Goal: Task Accomplishment & Management: Use online tool/utility

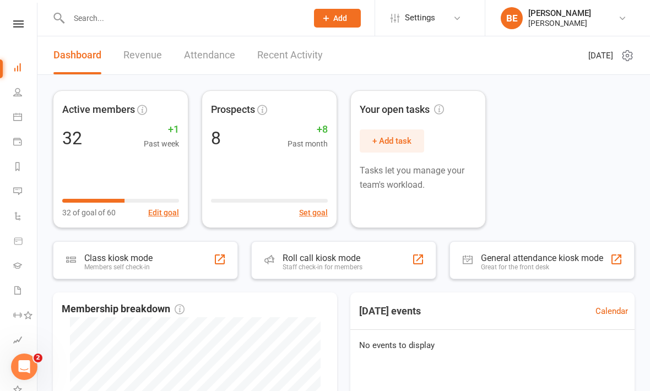
click at [26, 21] on link at bounding box center [18, 23] width 39 height 7
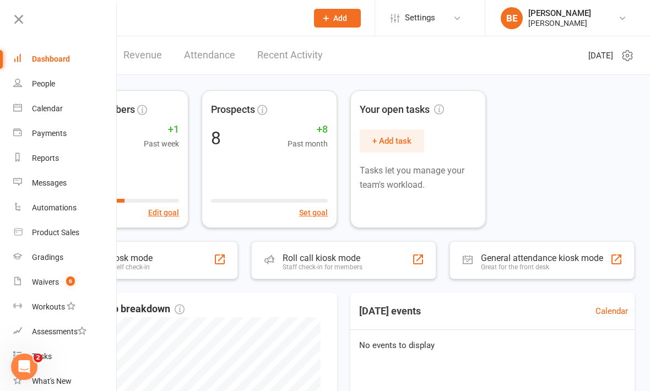
click at [18, 26] on icon at bounding box center [18, 19] width 15 height 15
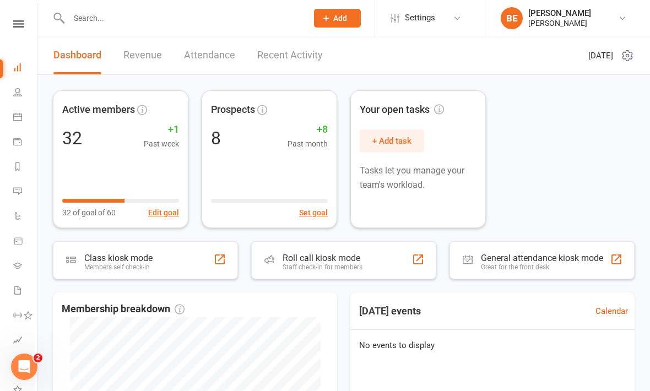
click at [211, 58] on link "Attendance" at bounding box center [209, 55] width 51 height 38
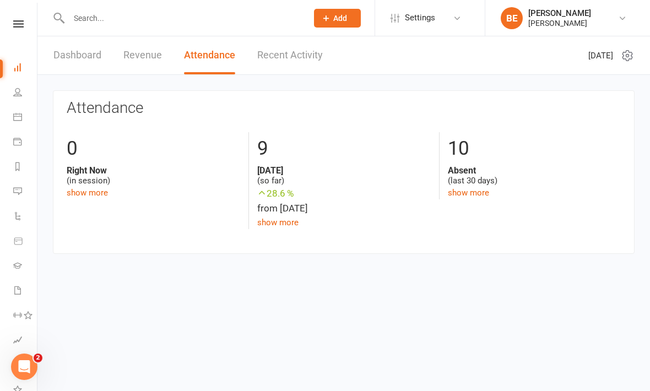
click at [307, 57] on link "Recent Activity" at bounding box center [290, 55] width 66 height 38
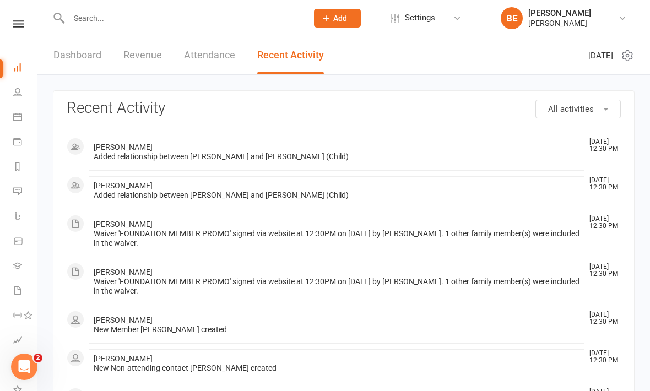
click at [142, 57] on link "Revenue" at bounding box center [142, 55] width 39 height 38
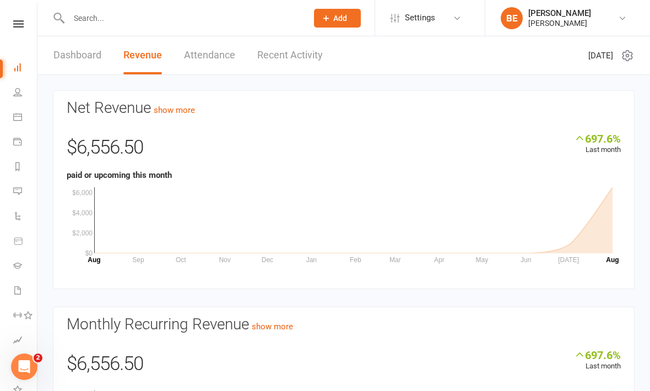
click at [87, 57] on link "Dashboard" at bounding box center [77, 55] width 48 height 38
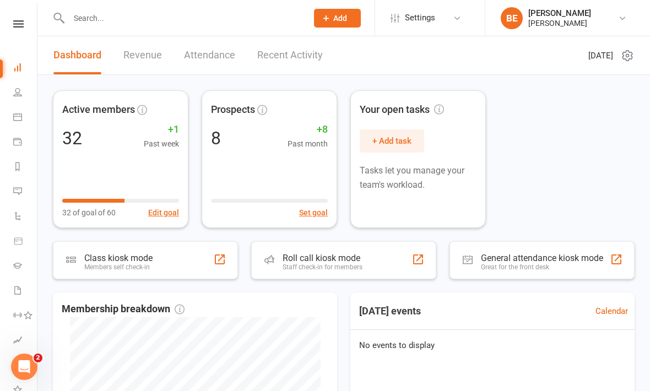
click at [216, 62] on link "Attendance" at bounding box center [209, 55] width 51 height 38
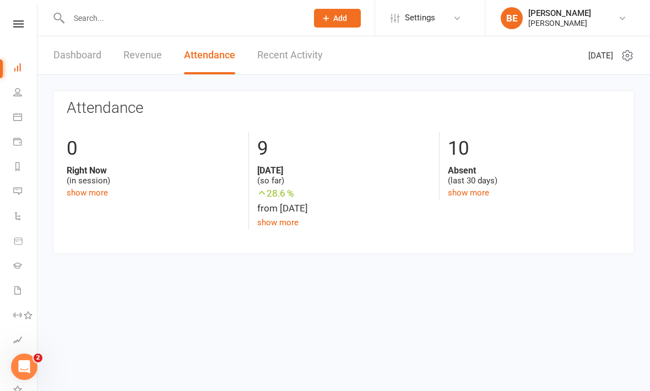
click at [279, 218] on link "show more" at bounding box center [277, 223] width 41 height 10
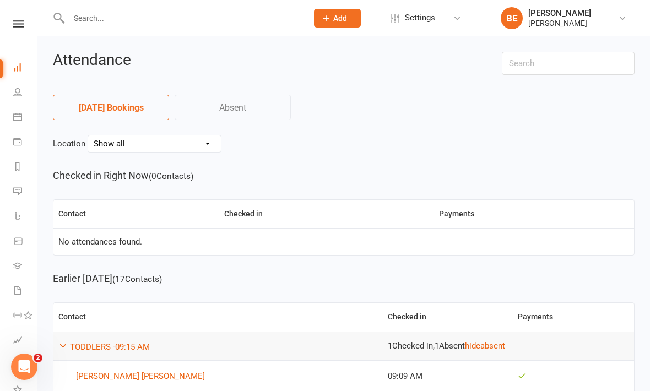
click at [251, 109] on link "Absent" at bounding box center [233, 107] width 116 height 25
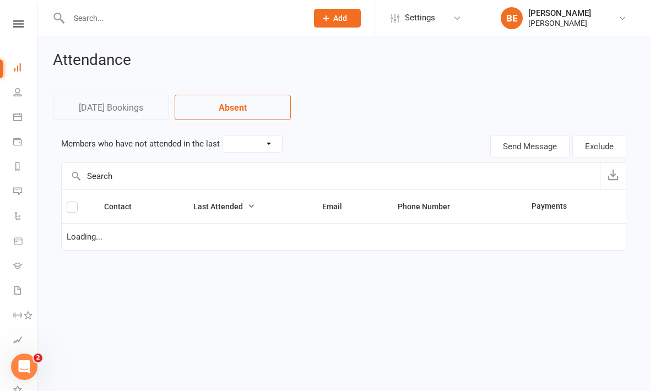
select select "30"
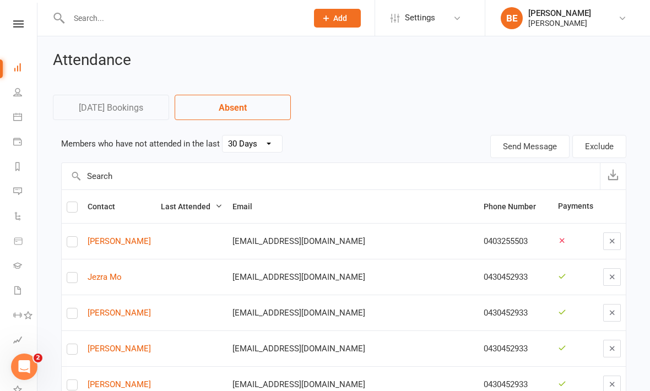
click at [145, 106] on link "[DATE] Bookings" at bounding box center [111, 107] width 116 height 25
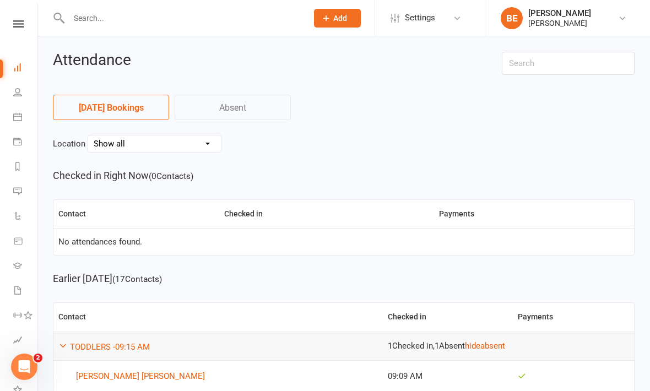
click at [15, 99] on link "People" at bounding box center [25, 93] width 25 height 25
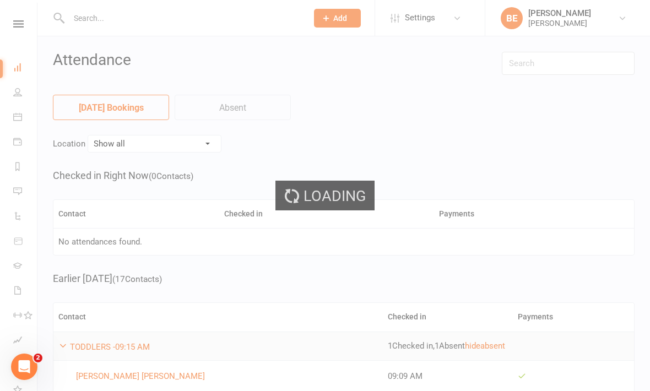
select select "50"
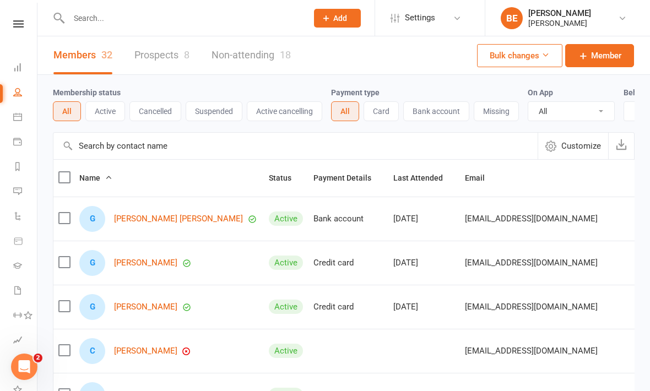
click at [26, 24] on link at bounding box center [18, 23] width 39 height 7
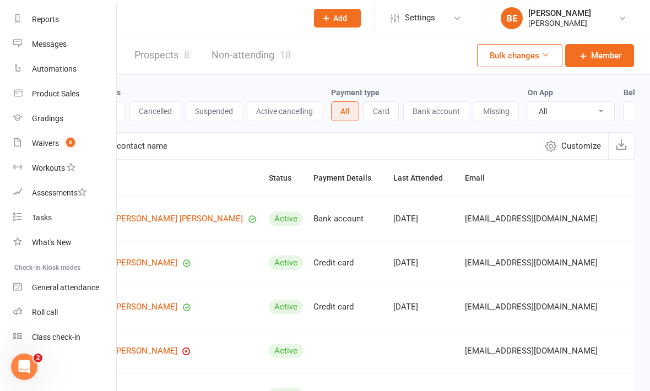
scroll to position [139, 0]
click at [75, 339] on div "Class check-in" at bounding box center [56, 337] width 48 height 9
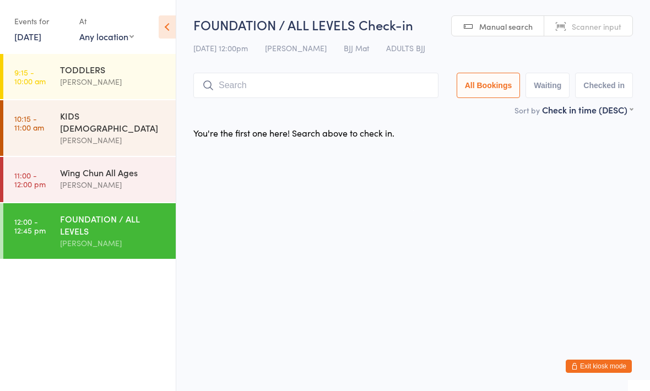
click at [44, 126] on time "10:15 - 11:00 am" at bounding box center [29, 123] width 30 height 18
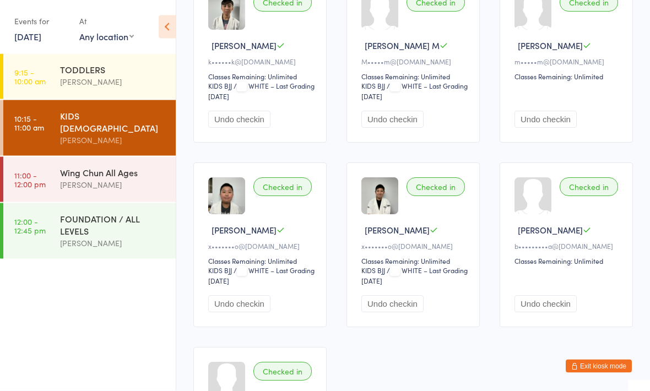
scroll to position [154, 0]
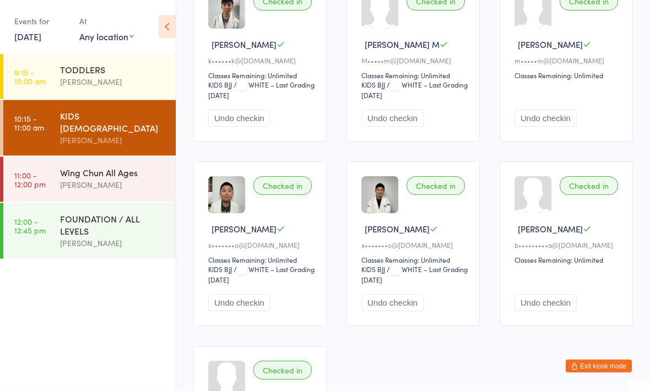
click at [39, 174] on time "11:00 - 12:00 pm" at bounding box center [29, 180] width 31 height 18
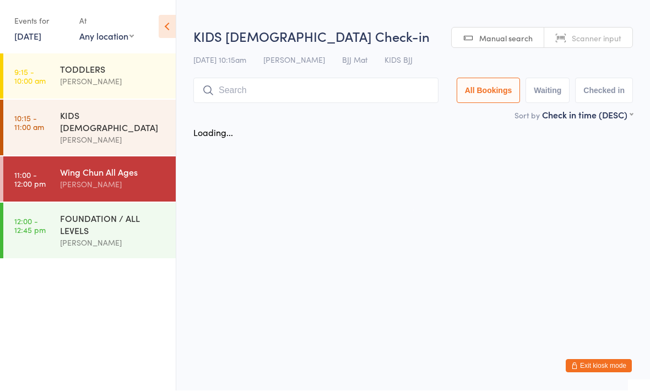
scroll to position [1, 0]
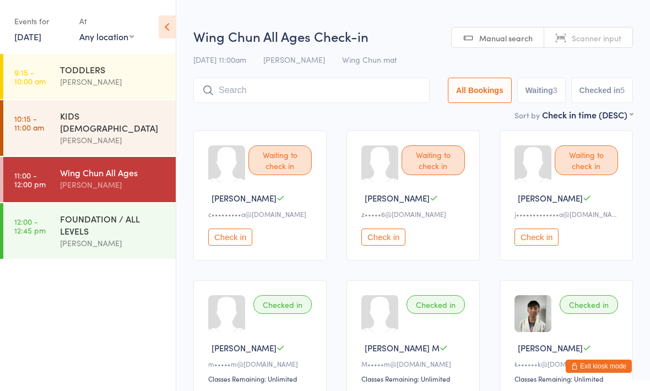
click at [328, 87] on input "search" at bounding box center [311, 90] width 236 height 25
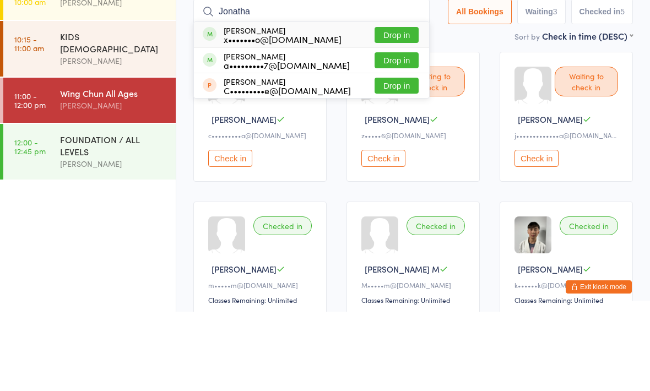
type input "Jonatha"
click at [321, 101] on div "Jonathan Teo x•••••••o@gmail.com Drop in" at bounding box center [311, 113] width 235 height 25
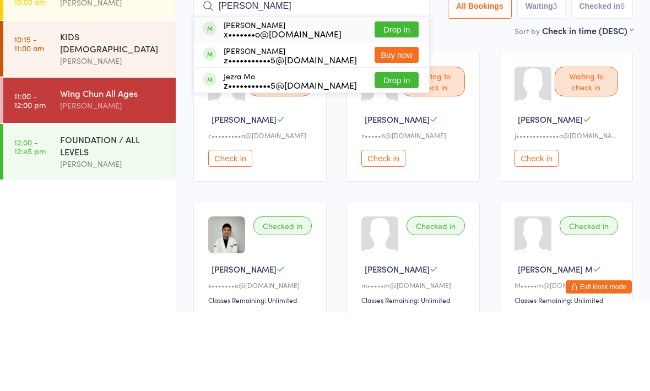
type input "Jere"
click at [301, 109] on div "x•••••••o@gmail.com" at bounding box center [283, 113] width 118 height 9
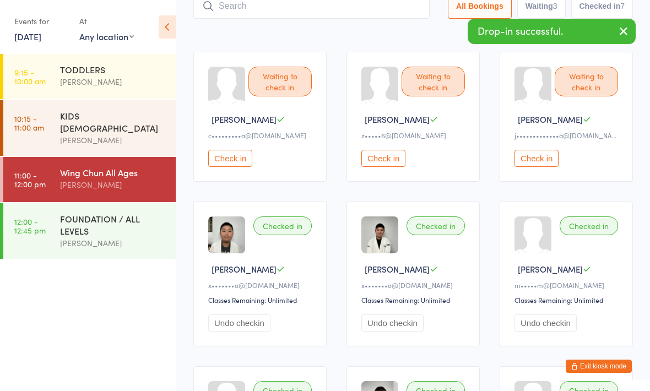
click at [57, 218] on link "12:00 - 12:45 pm FOUNDATION / ALL LEVELS Braddah Eastwood" at bounding box center [89, 231] width 172 height 56
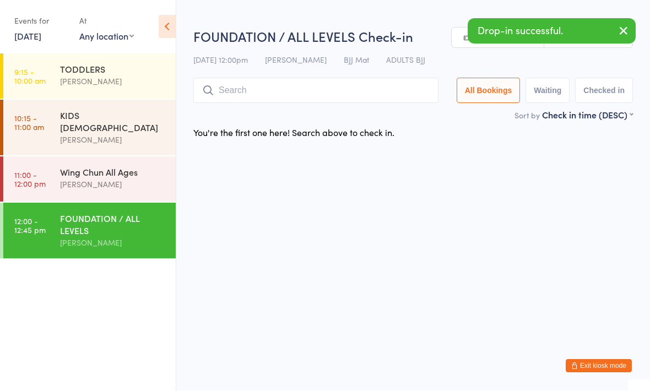
click at [310, 88] on input "search" at bounding box center [315, 90] width 245 height 25
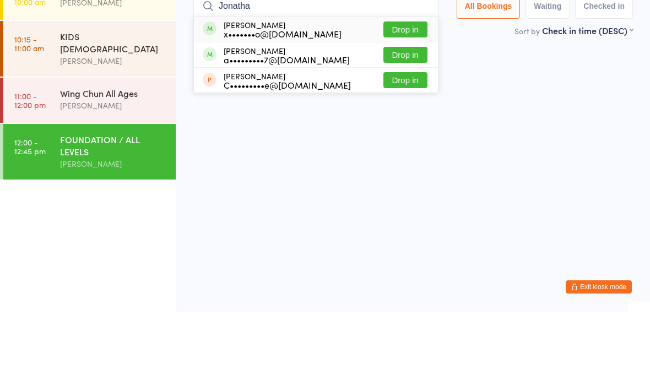
type input "Jonatha"
click at [297, 109] on div "x•••••••o@gmail.com" at bounding box center [283, 113] width 118 height 9
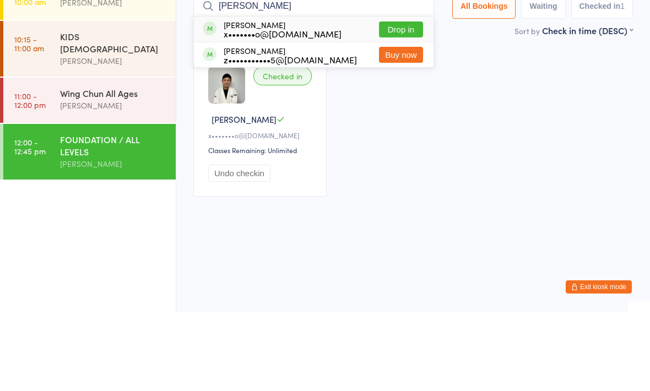
type input "Jeremy"
click at [329, 96] on div "Jeremy Teo x•••••••o@gmail.com Drop in" at bounding box center [314, 108] width 240 height 25
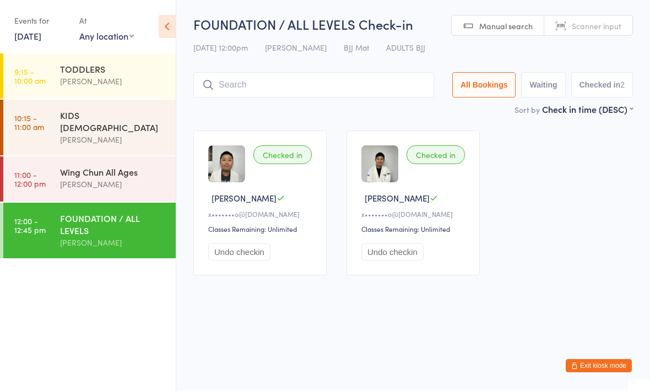
click at [349, 84] on input "search" at bounding box center [313, 85] width 241 height 25
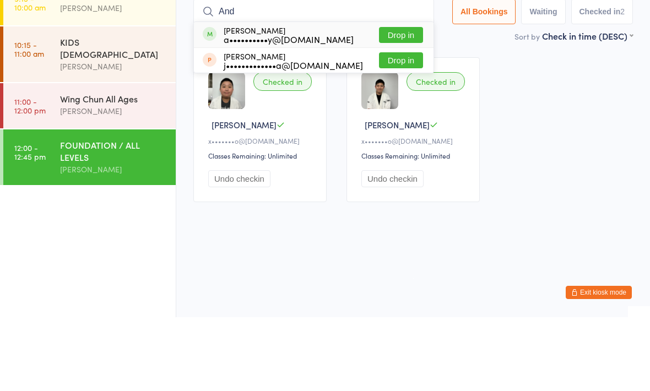
type input "And"
click at [325, 96] on div "Andras Vekony a••••••••••y@gmail.com Drop in" at bounding box center [314, 108] width 240 height 25
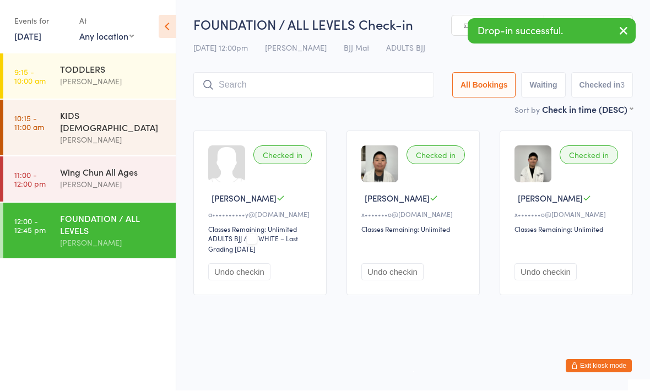
click at [341, 89] on input "search" at bounding box center [313, 85] width 241 height 25
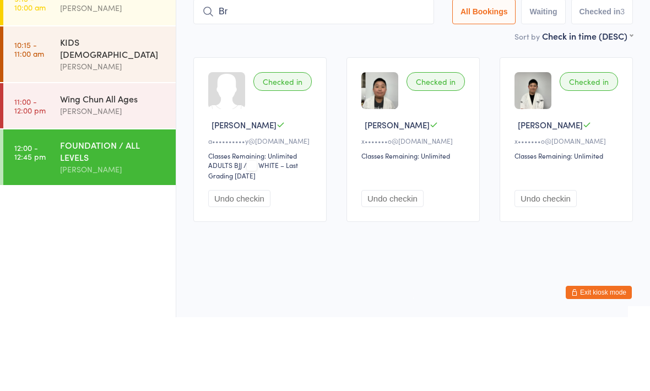
type input "B"
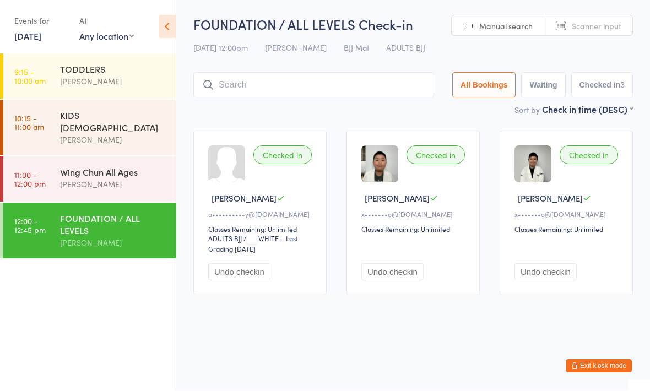
click at [85, 168] on div "Wing Chun All Ages" at bounding box center [113, 172] width 106 height 12
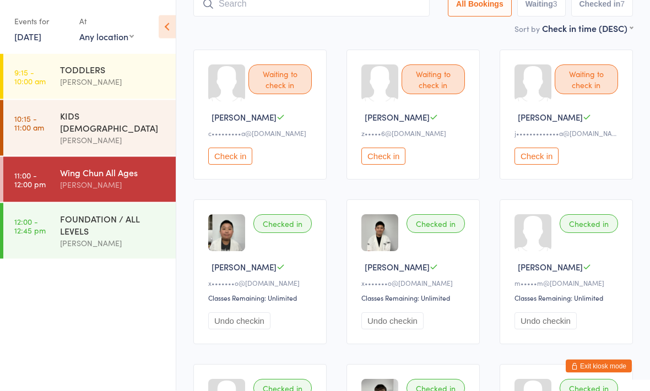
scroll to position [79, 0]
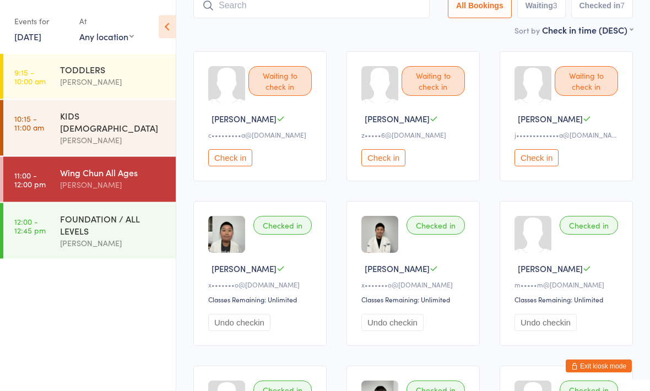
click at [138, 222] on div "FOUNDATION / ALL LEVELS" at bounding box center [113, 225] width 106 height 24
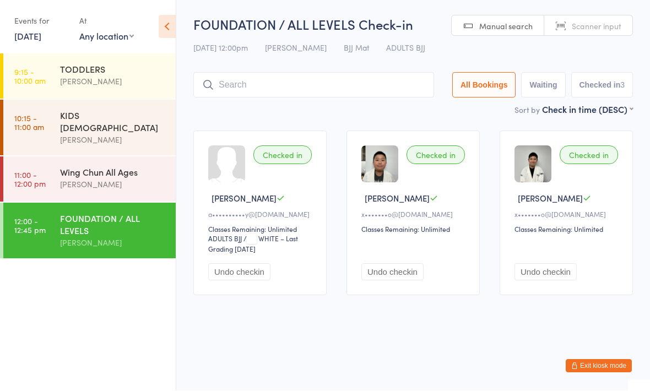
click at [236, 97] on input "search" at bounding box center [313, 85] width 241 height 25
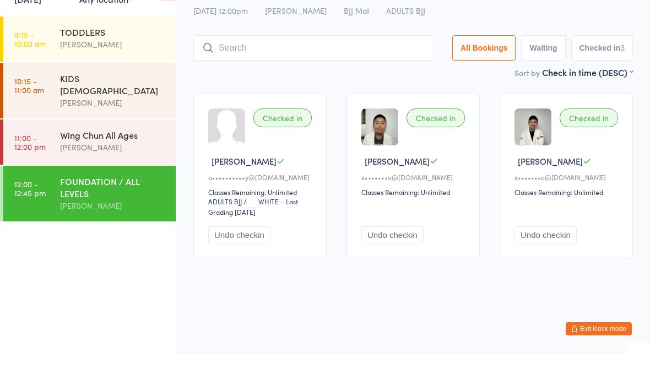
click at [142, 110] on div "KIDS [DEMOGRAPHIC_DATA]" at bounding box center [113, 122] width 106 height 24
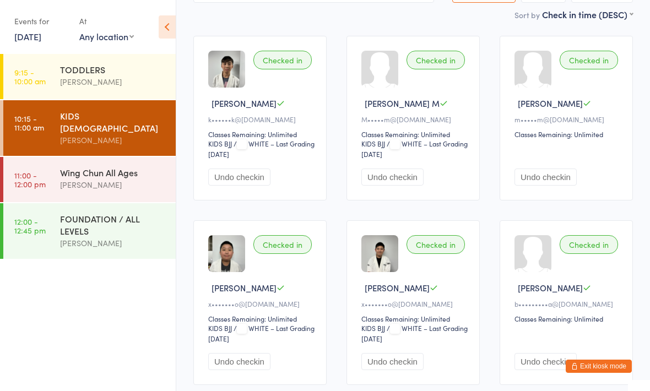
scroll to position [90, 0]
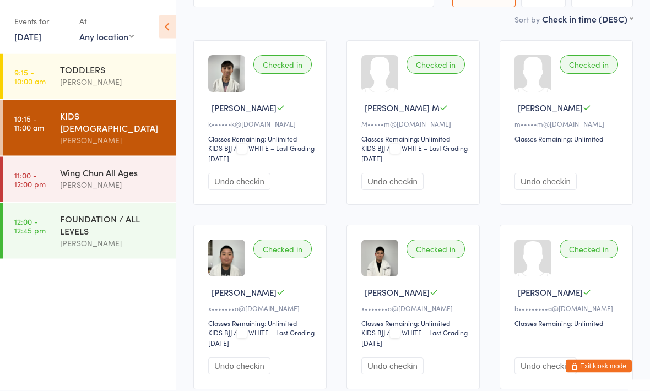
click at [107, 65] on div "TODDLERS" at bounding box center [113, 69] width 106 height 12
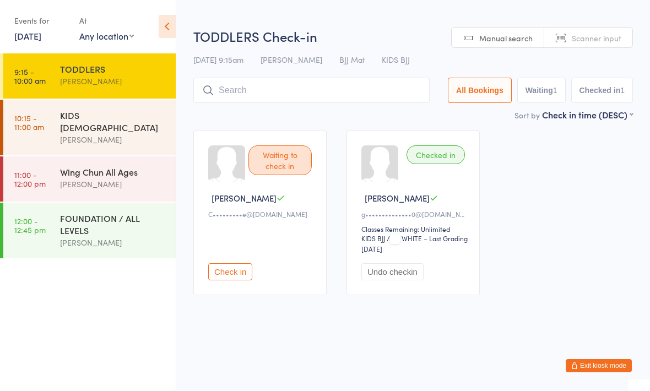
click at [93, 121] on div "KIDS [DEMOGRAPHIC_DATA]" at bounding box center [113, 122] width 106 height 24
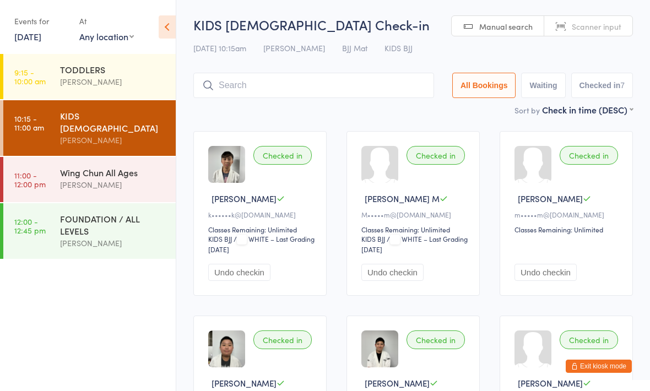
click at [114, 237] on div "[PERSON_NAME]" at bounding box center [113, 243] width 106 height 13
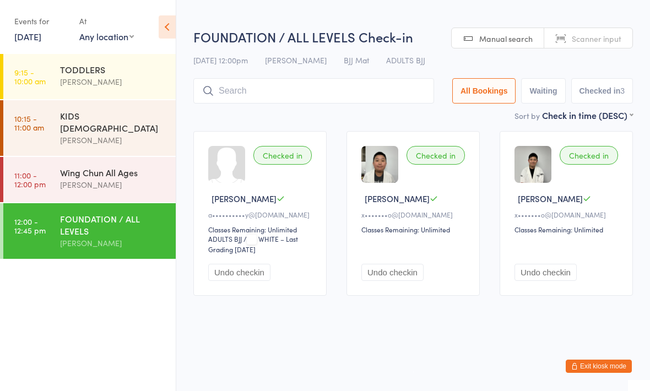
click at [143, 179] on div "[PERSON_NAME]" at bounding box center [113, 185] width 106 height 13
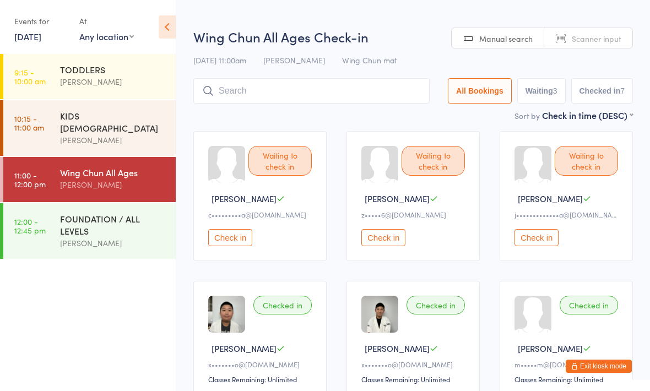
click at [116, 237] on div "[PERSON_NAME]" at bounding box center [113, 243] width 106 height 13
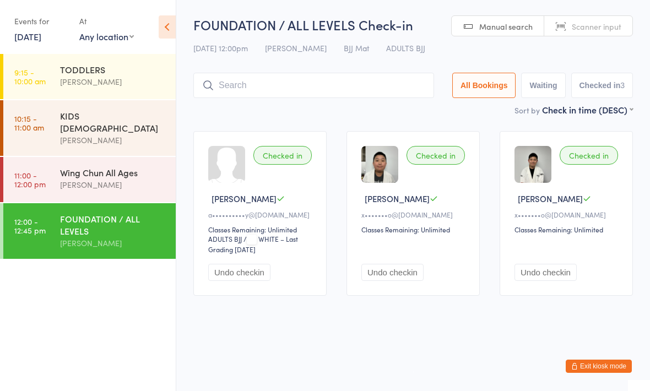
click at [134, 179] on div "[PERSON_NAME]" at bounding box center [113, 185] width 106 height 13
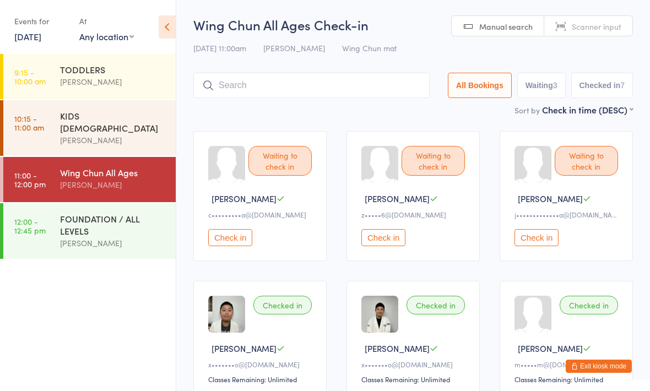
click at [136, 134] on div "[PERSON_NAME]" at bounding box center [113, 140] width 106 height 13
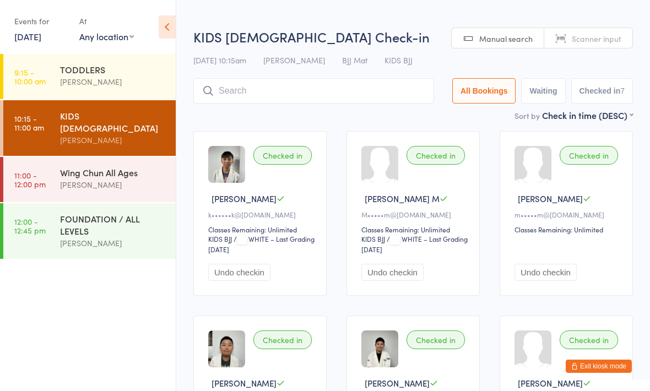
click at [149, 182] on div "Wing Chun All Ages Braddah Eastwood" at bounding box center [118, 179] width 116 height 44
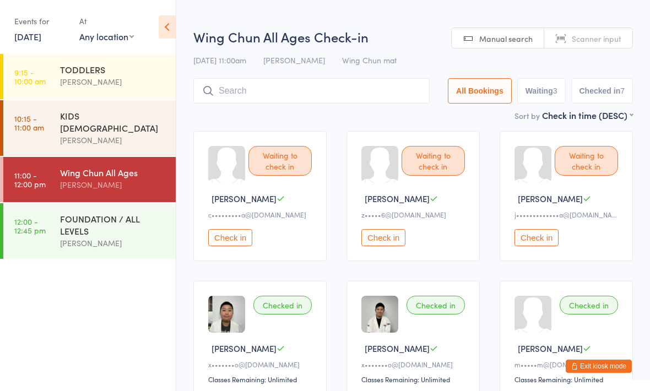
click at [174, 128] on div "KIDS 10 TO 15 YO Braddah Eastwood" at bounding box center [118, 128] width 116 height 56
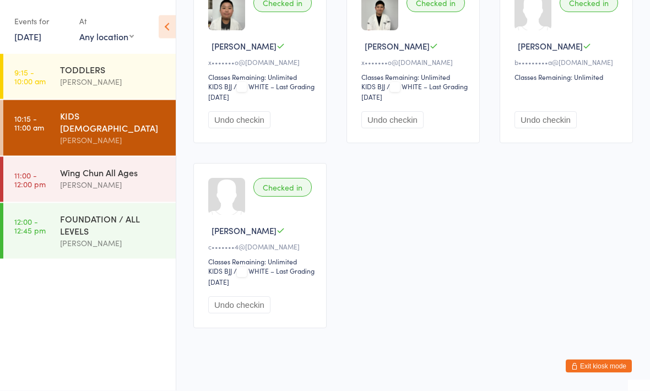
scroll to position [337, 0]
